Goal: Transaction & Acquisition: Purchase product/service

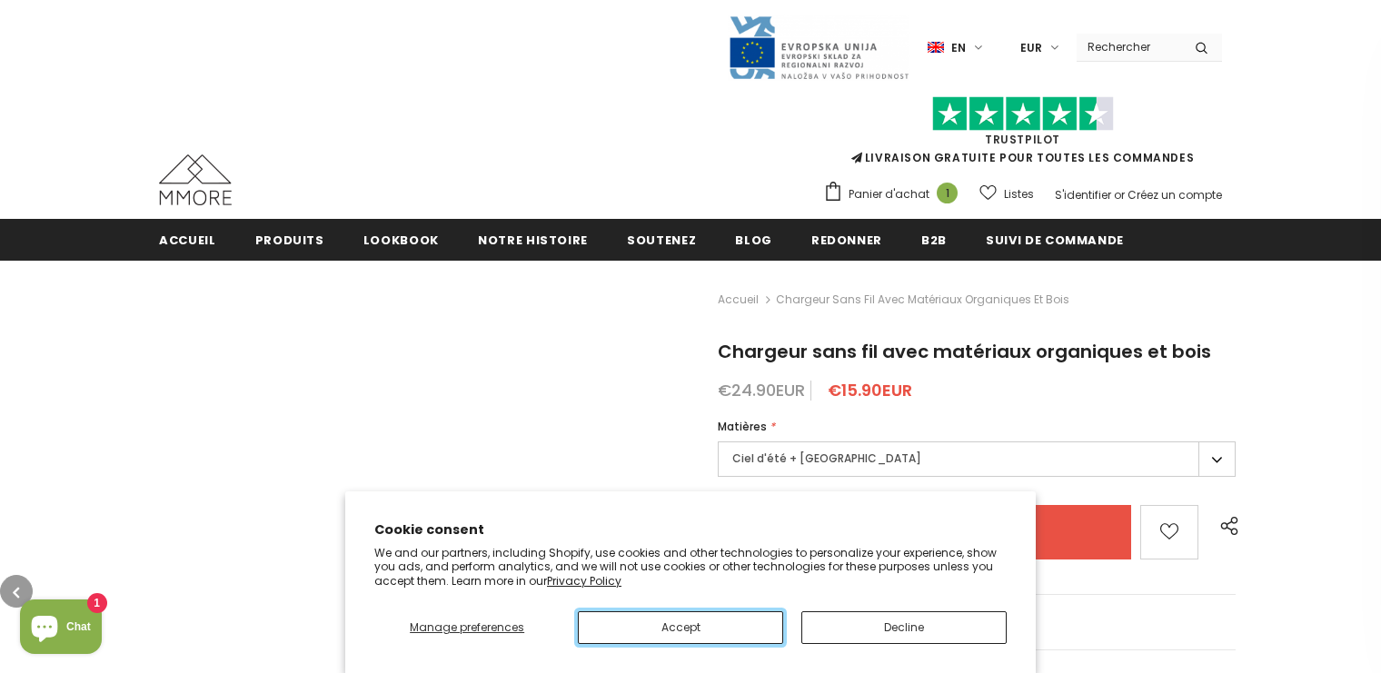
click at [681, 627] on button "Accept" at bounding box center [680, 628] width 205 height 33
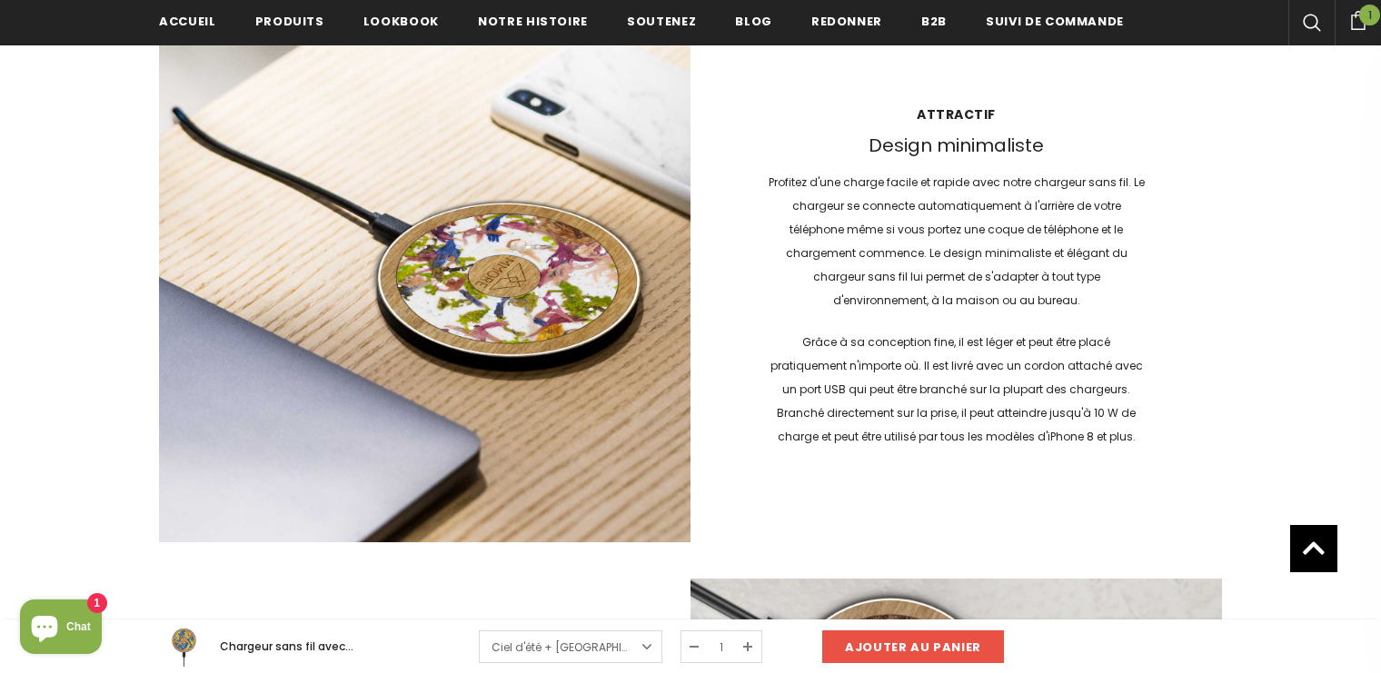
scroll to position [2020, 0]
